Goal: Information Seeking & Learning: Learn about a topic

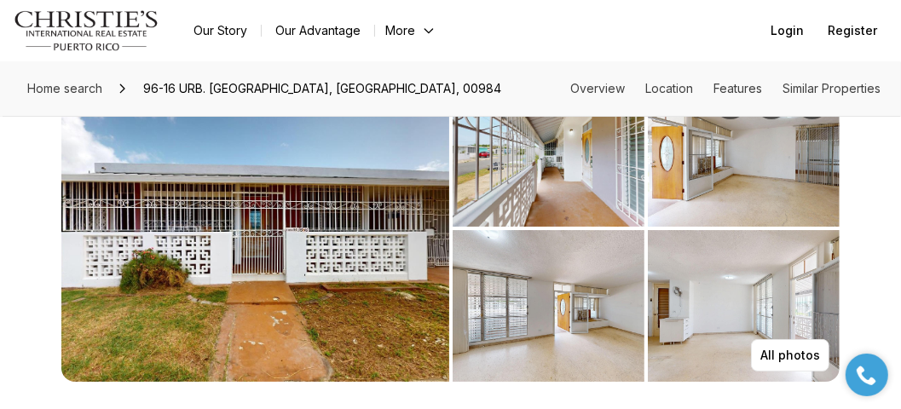
scroll to position [101, 0]
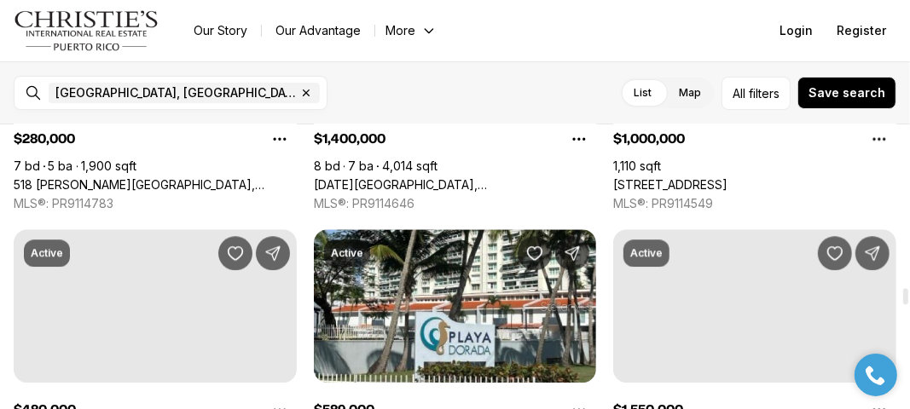
scroll to position [2935, 0]
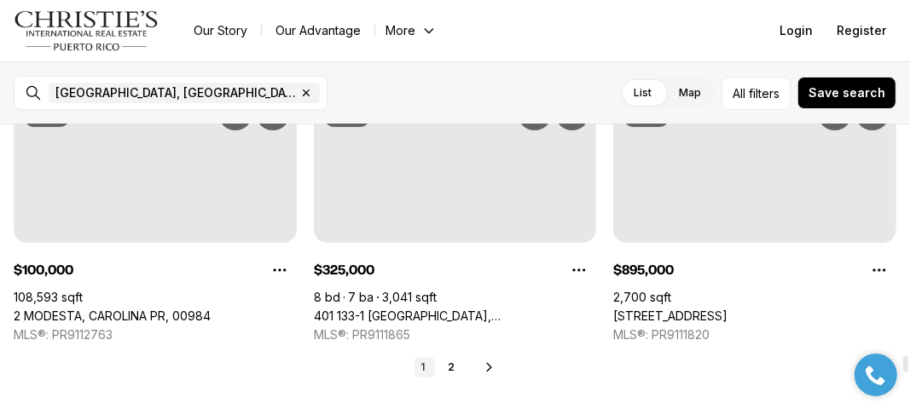
drag, startPoint x: 905, startPoint y: 141, endPoint x: 909, endPoint y: 370, distance: 229.4
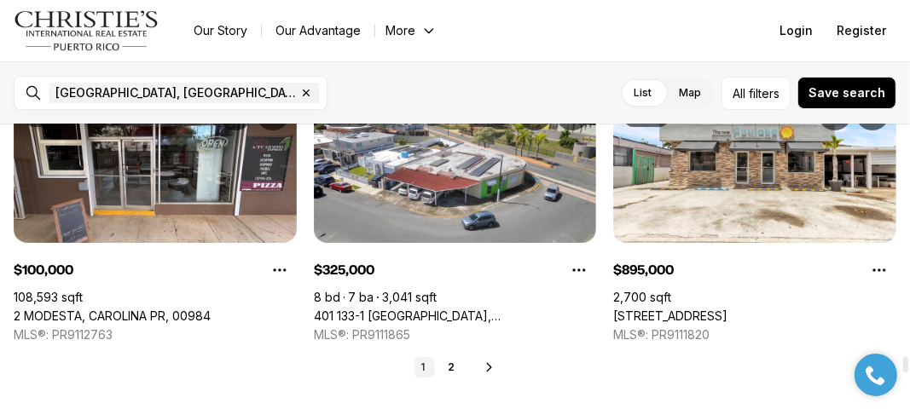
click at [908, 370] on div at bounding box center [905, 364] width 5 height 16
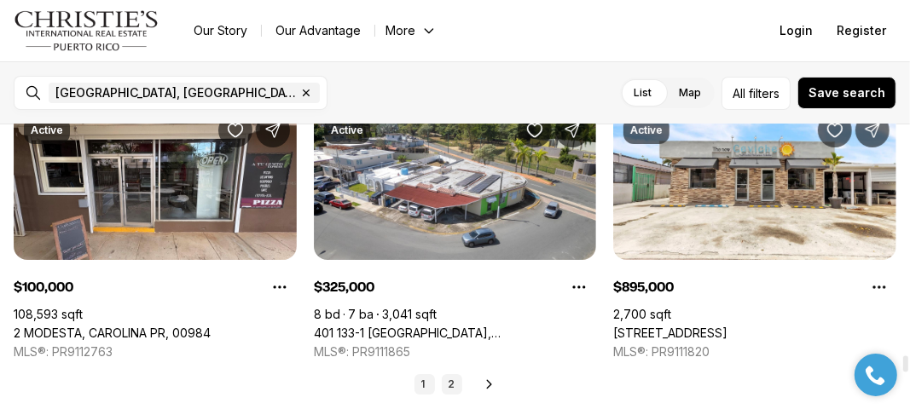
click at [456, 379] on link "2" at bounding box center [452, 384] width 20 height 20
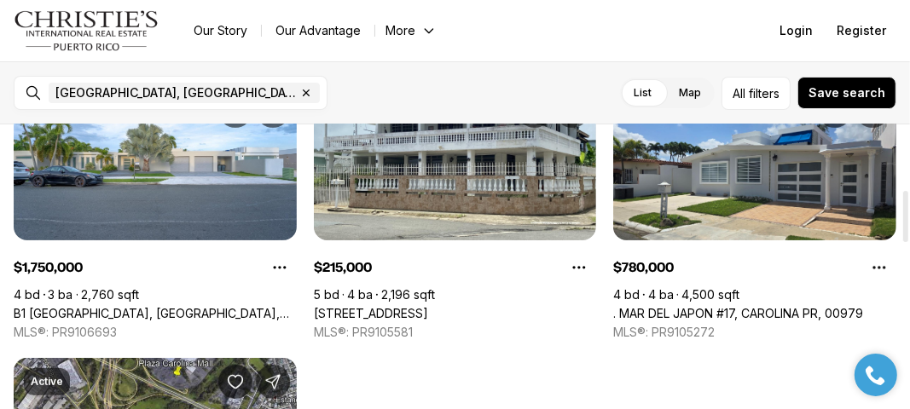
scroll to position [383, 0]
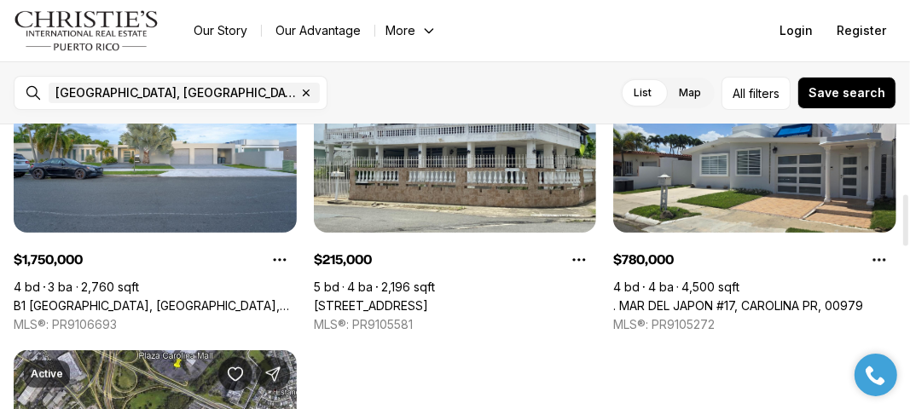
drag, startPoint x: 906, startPoint y: 170, endPoint x: 901, endPoint y: 239, distance: 69.2
click at [903, 239] on div at bounding box center [905, 220] width 5 height 51
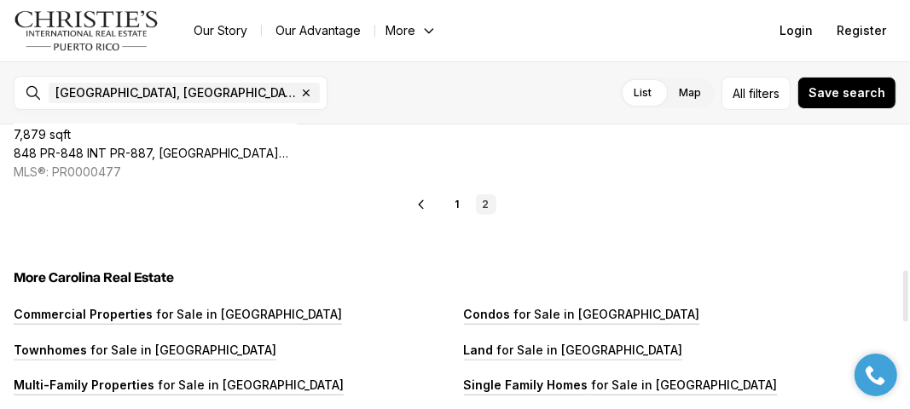
scroll to position [843, 0]
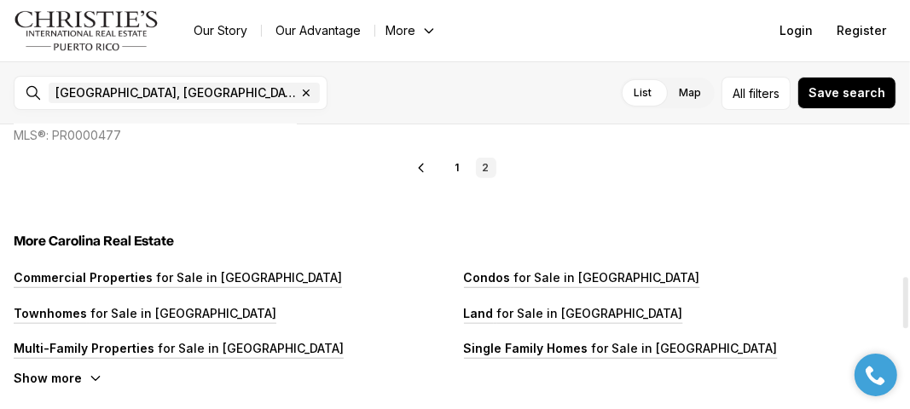
drag, startPoint x: 901, startPoint y: 239, endPoint x: 892, endPoint y: 321, distance: 82.4
click at [903, 321] on div at bounding box center [905, 302] width 5 height 51
click at [83, 313] on p "Townhomes" at bounding box center [50, 313] width 73 height 14
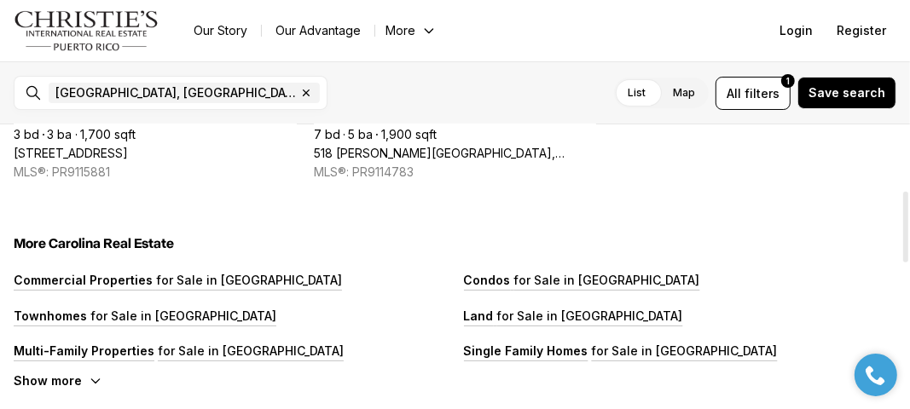
drag, startPoint x: 905, startPoint y: 140, endPoint x: 900, endPoint y: 205, distance: 65.8
click at [903, 205] on div at bounding box center [905, 227] width 5 height 71
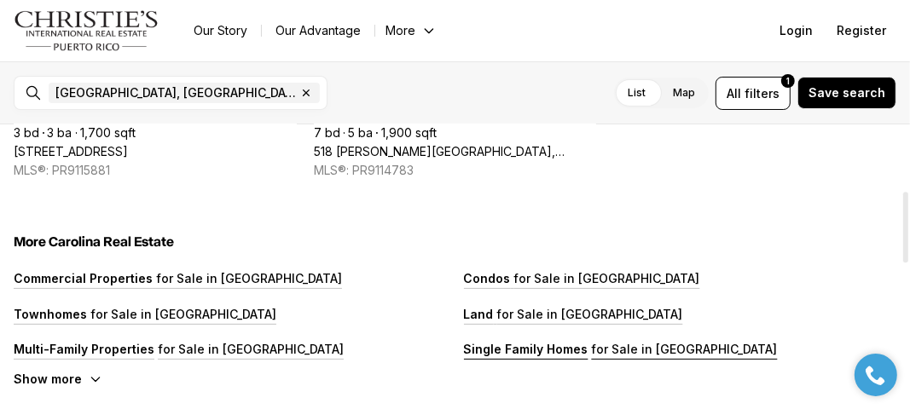
click at [491, 350] on p "Single Family Homes" at bounding box center [526, 349] width 124 height 14
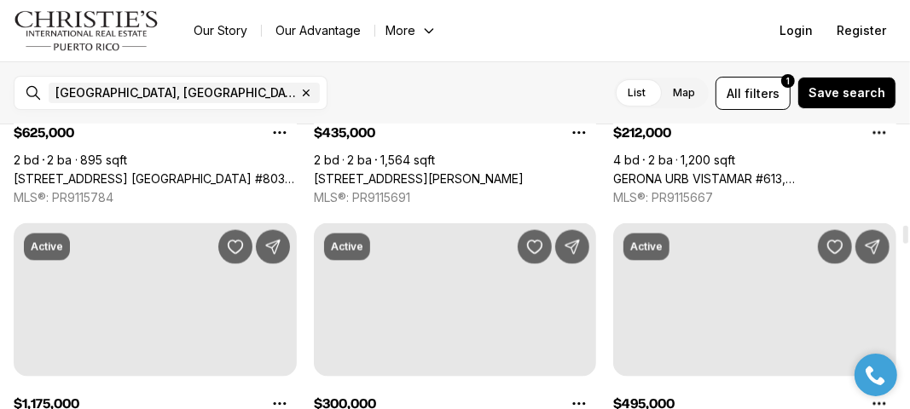
scroll to position [1610, 0]
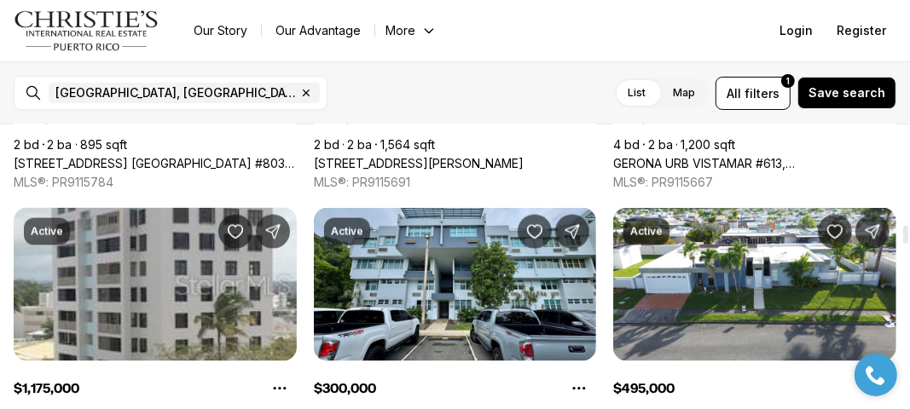
drag, startPoint x: 908, startPoint y: 151, endPoint x: 900, endPoint y: 234, distance: 83.9
click at [903, 234] on div at bounding box center [905, 235] width 5 height 18
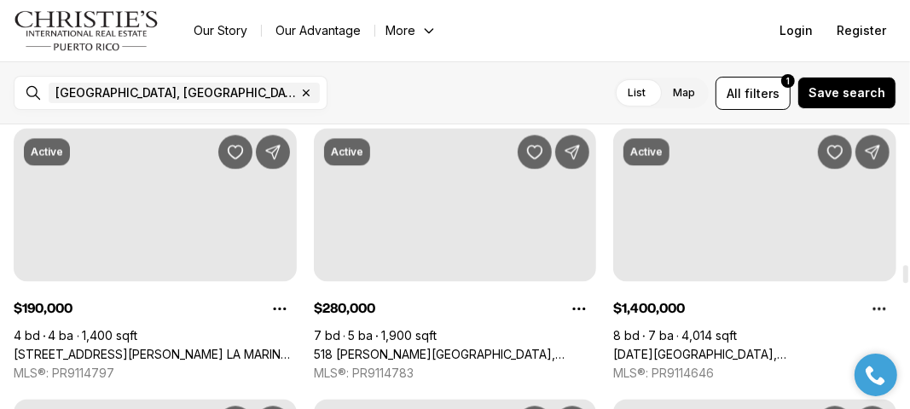
scroll to position [2240, 0]
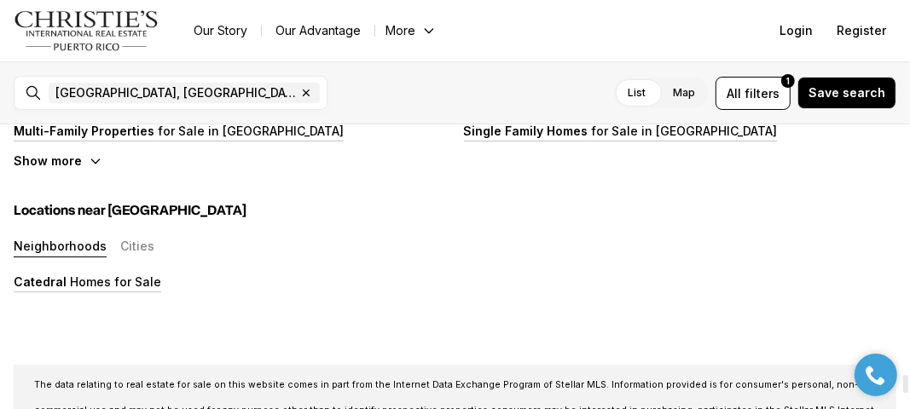
drag, startPoint x: 909, startPoint y: 234, endPoint x: 899, endPoint y: 384, distance: 150.3
click at [903, 384] on div at bounding box center [905, 384] width 5 height 18
